Goal: Check status: Check status

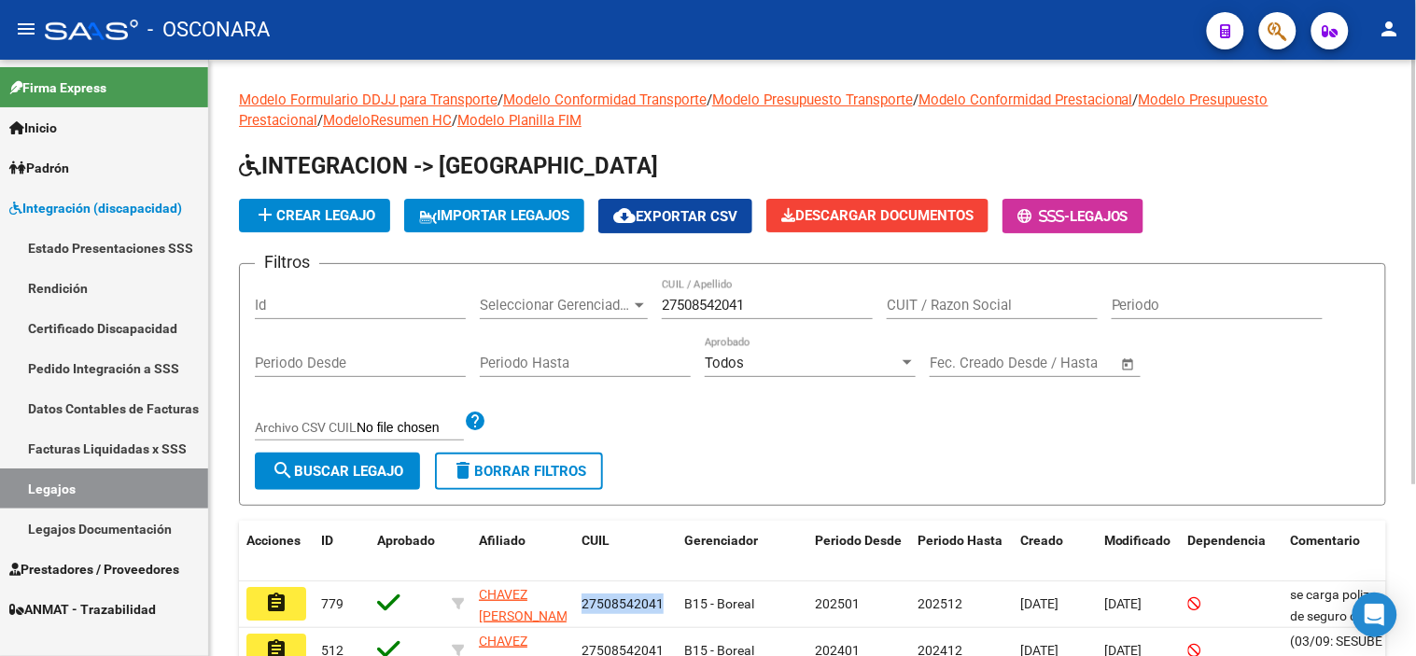
scroll to position [33, 0]
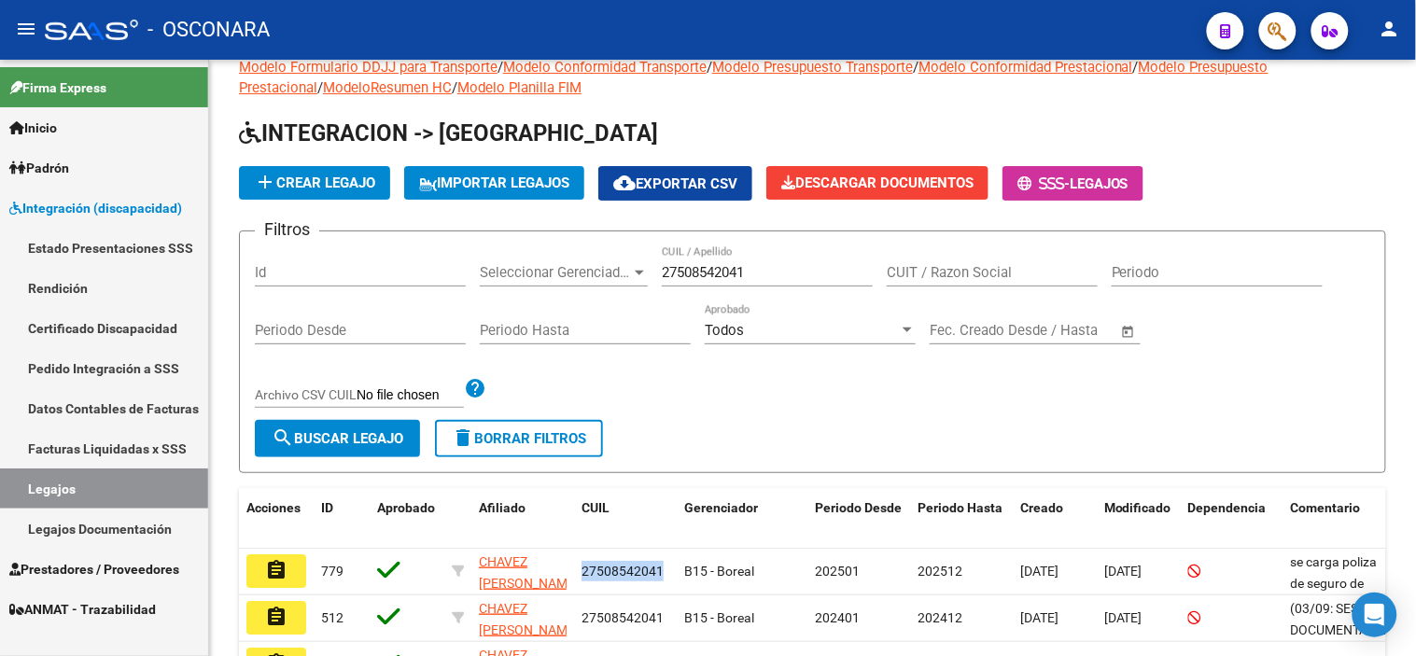
click at [86, 605] on span "ANMAT - Trazabilidad" at bounding box center [82, 609] width 147 height 21
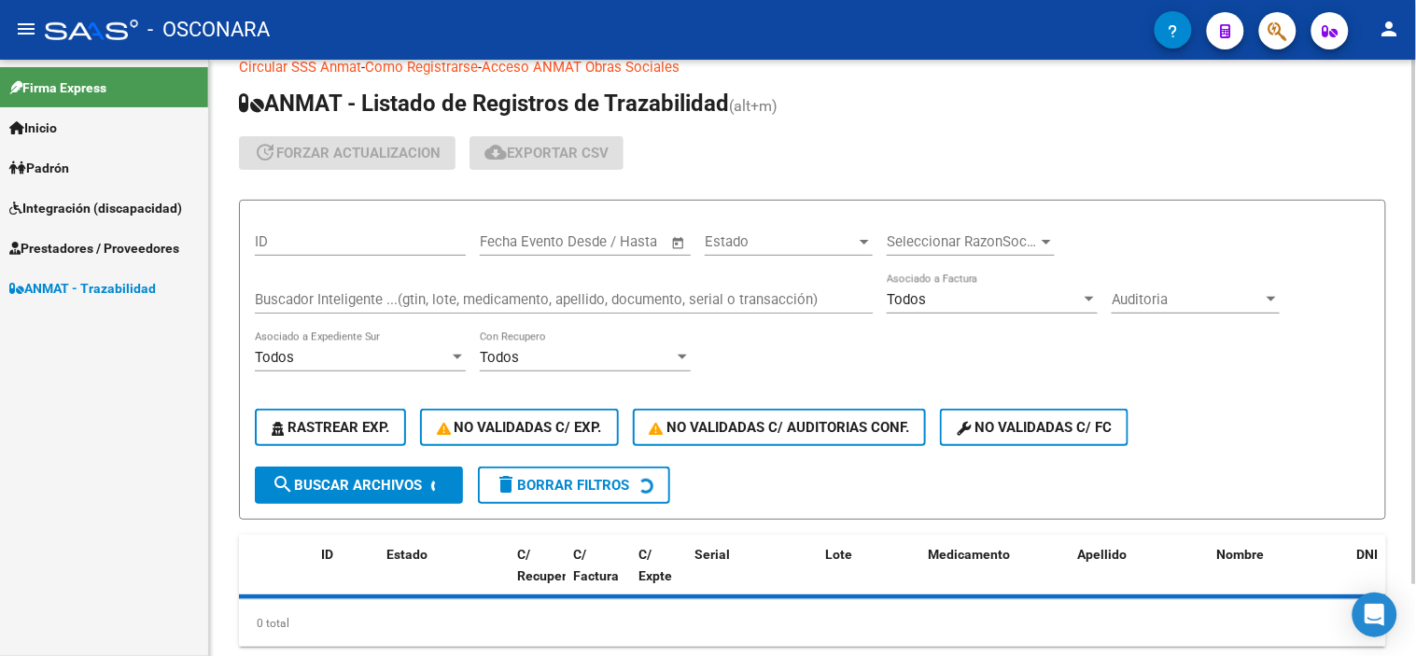
click at [427, 287] on div "Buscador Inteligente ...(gtin, lote, medicamento, apellido, documento, serial o…" at bounding box center [564, 293] width 618 height 40
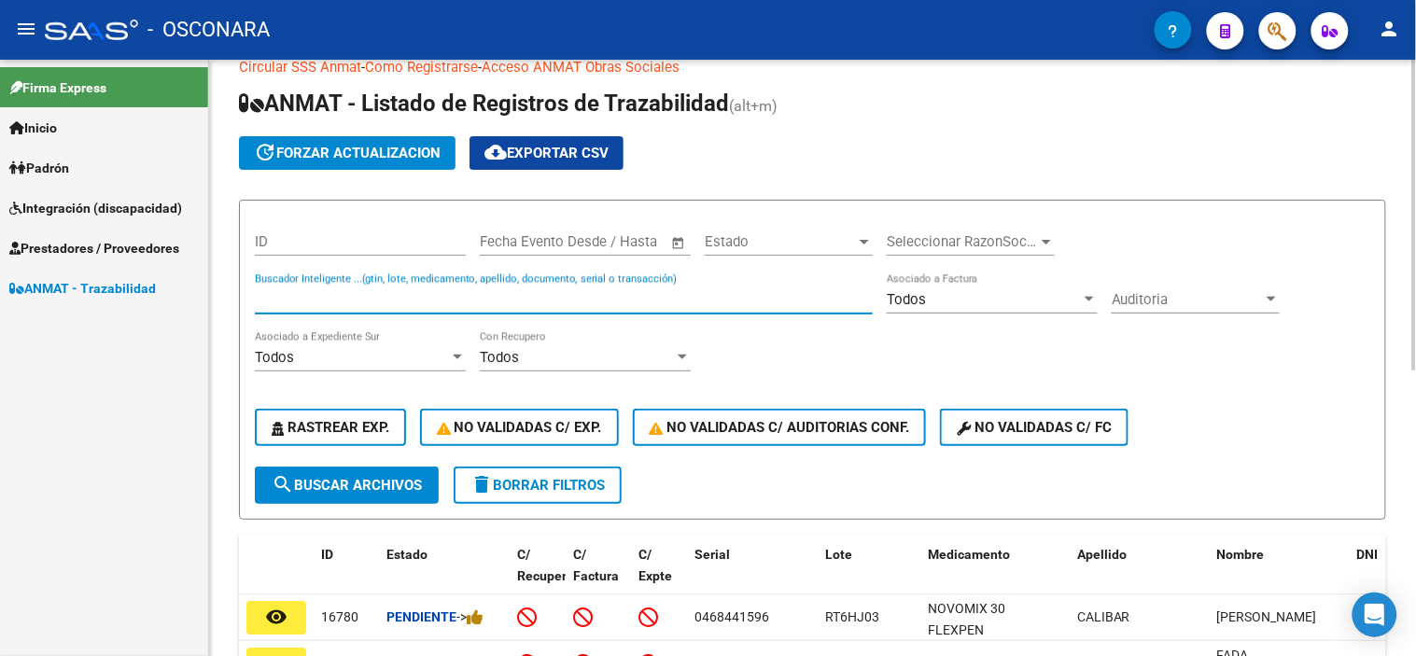
paste input "077962852773141479873562"
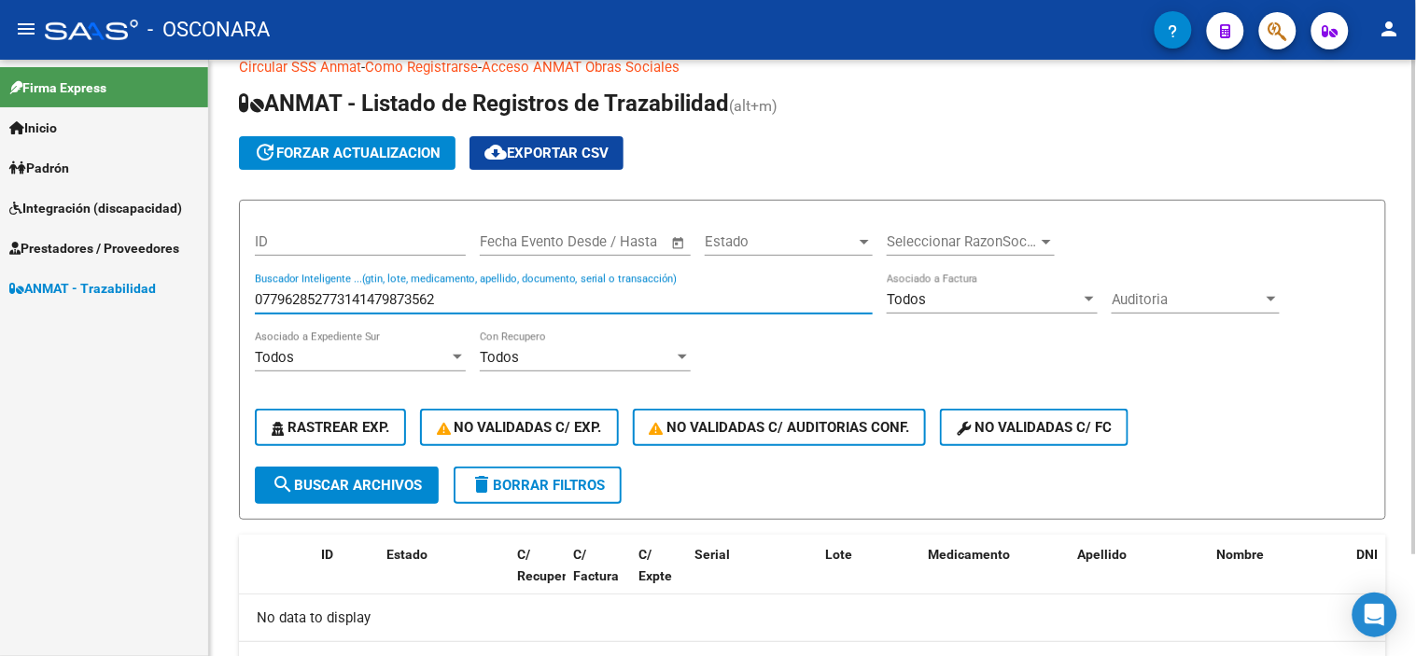
click at [350, 299] on input "077962852773141479873562" at bounding box center [564, 299] width 618 height 17
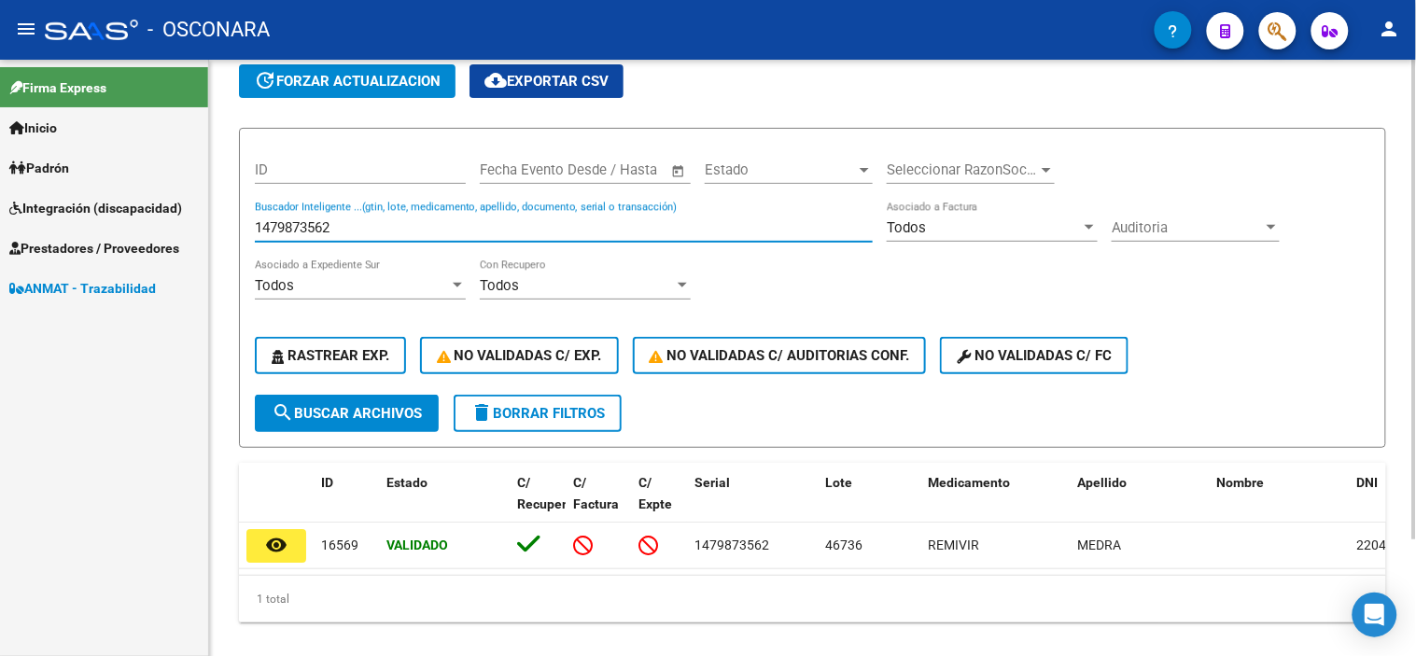
scroll to position [144, 0]
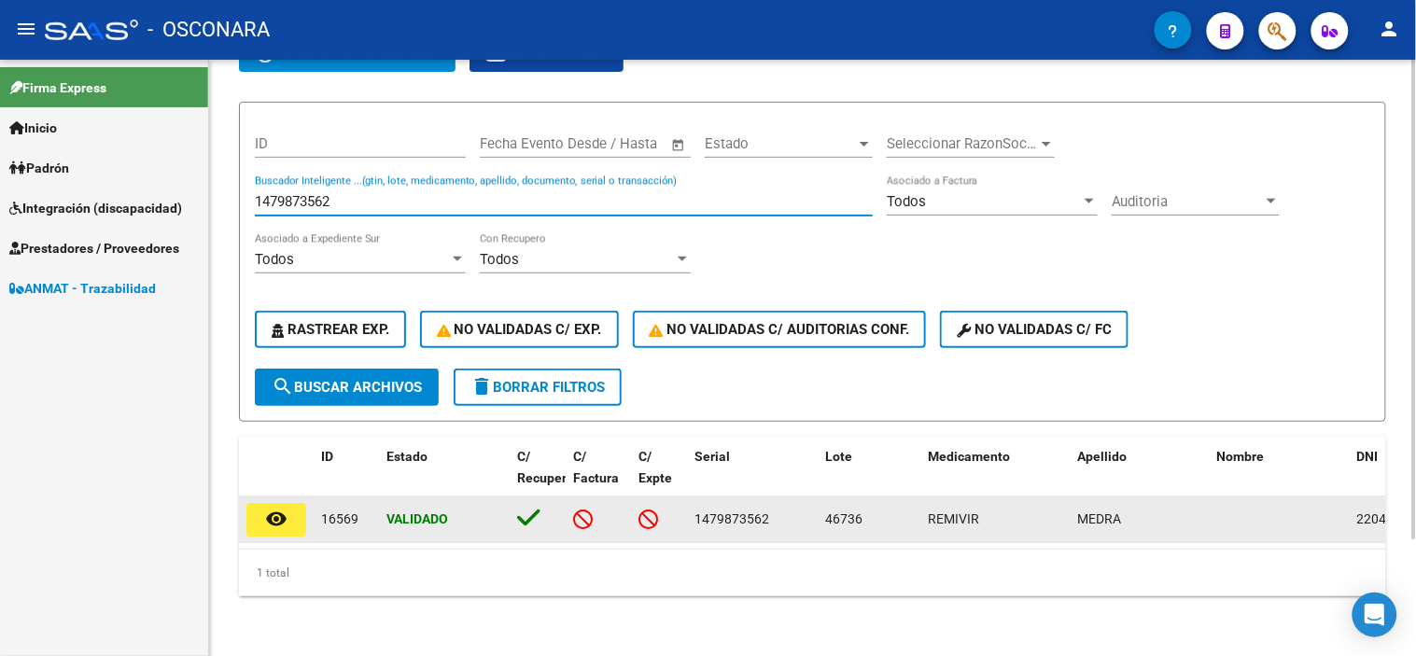
type input "1479873562"
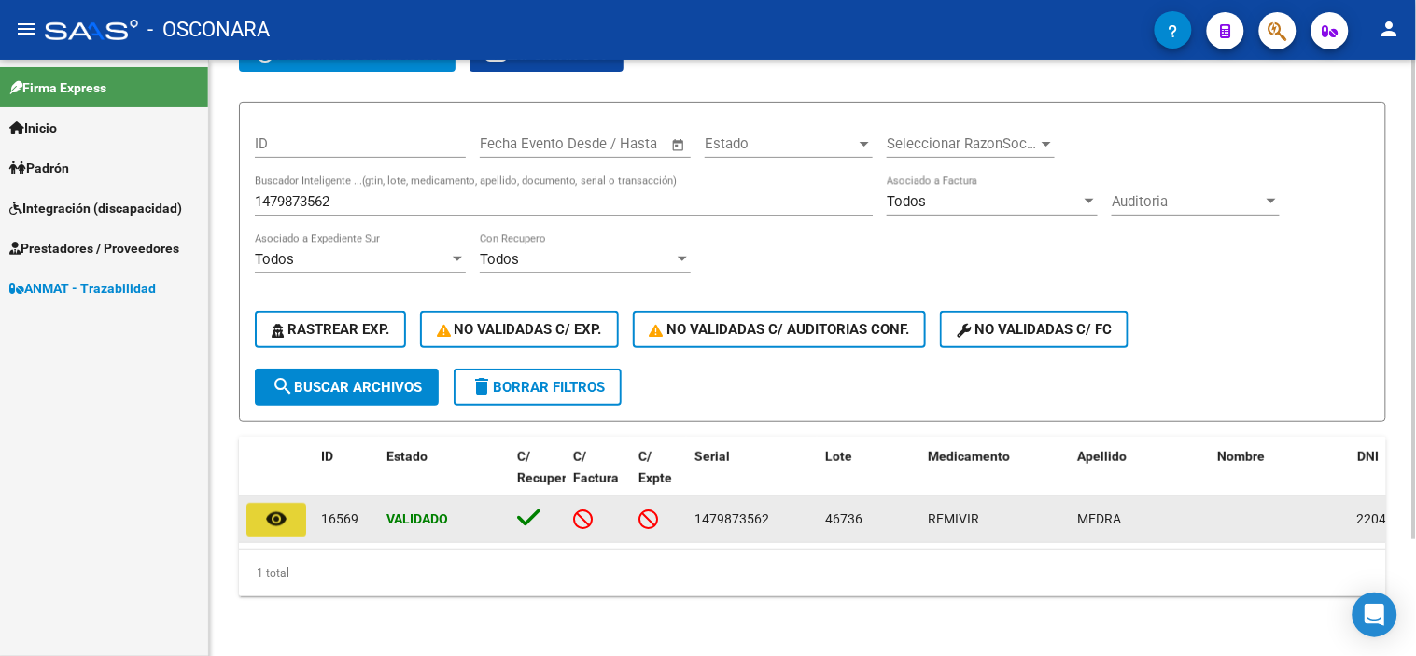
click at [272, 511] on mat-icon "remove_red_eye" at bounding box center [276, 519] width 22 height 22
